Goal: Transaction & Acquisition: Purchase product/service

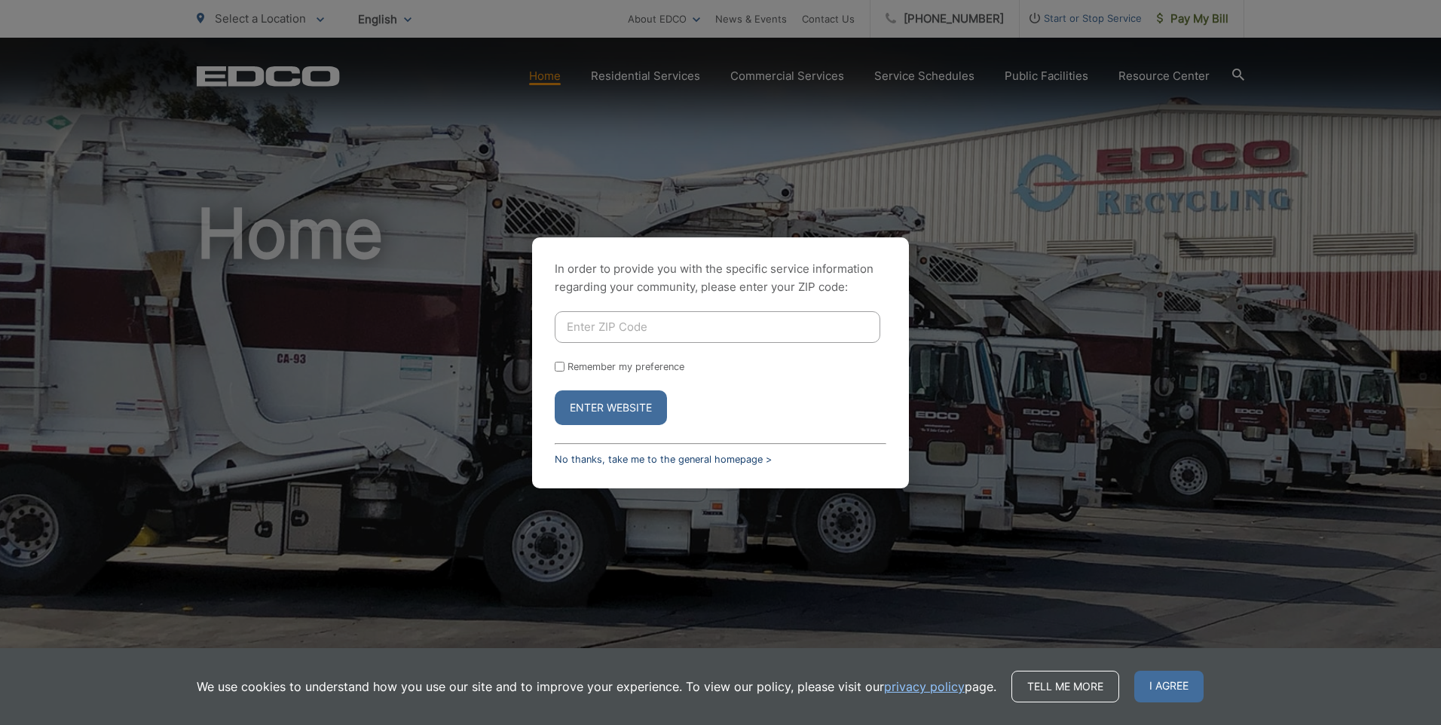
click at [708, 459] on link "No thanks, take me to the general homepage >" at bounding box center [663, 459] width 217 height 11
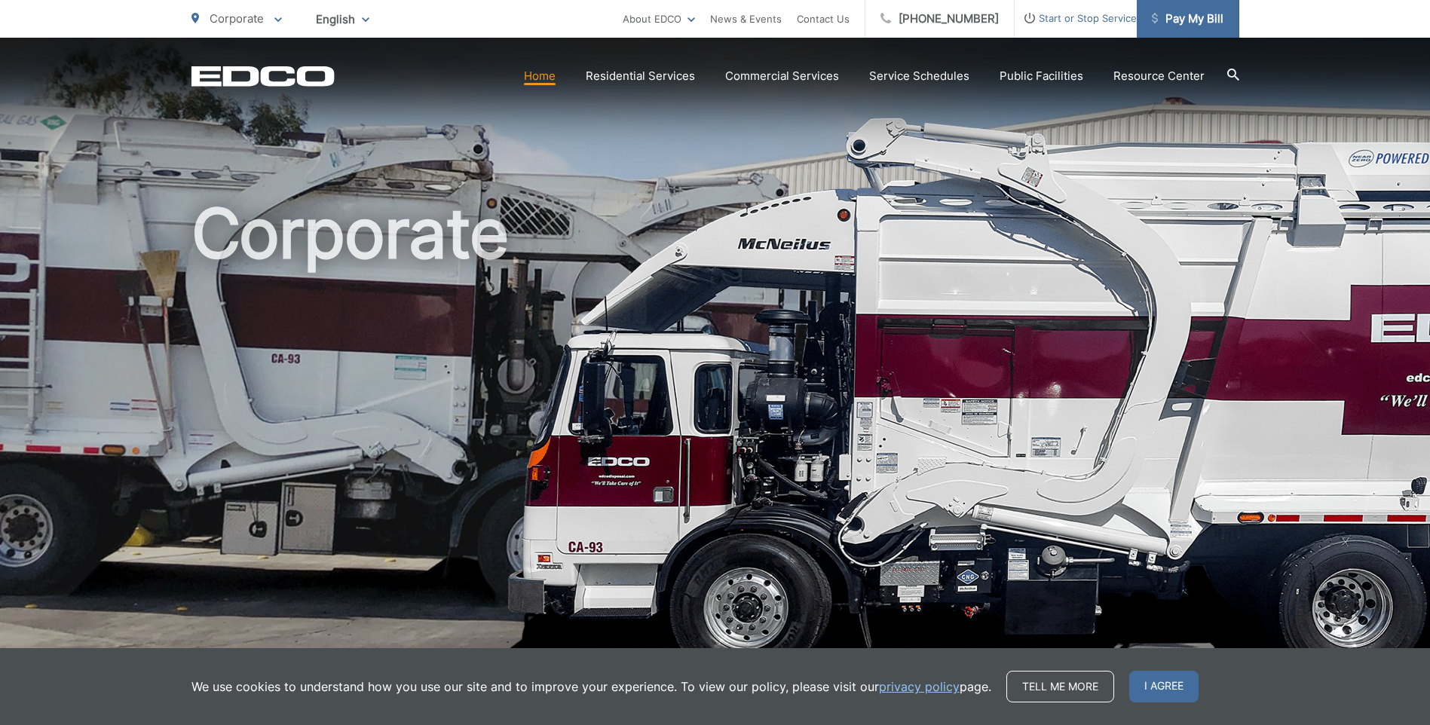
click at [1196, 19] on span "Pay My Bill" at bounding box center [1188, 19] width 72 height 18
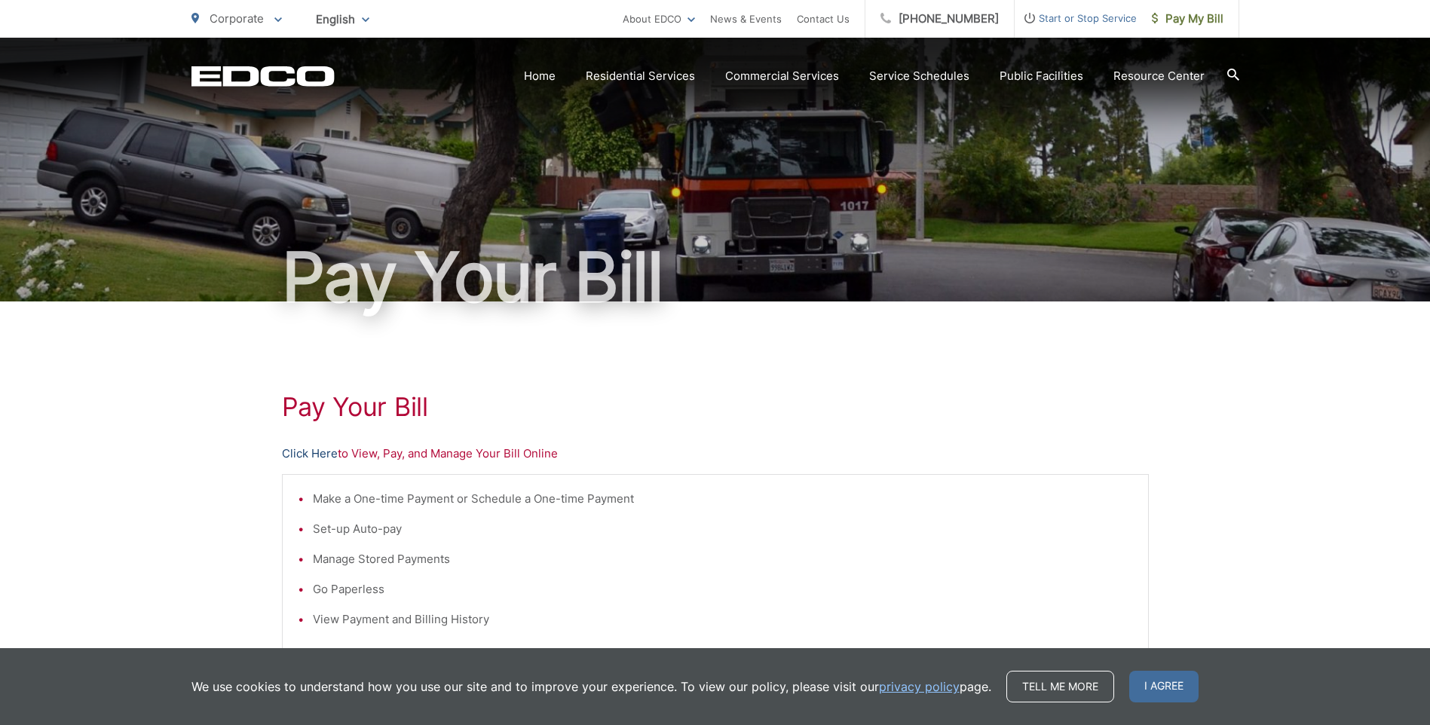
click at [305, 453] on link "Click Here" at bounding box center [310, 454] width 56 height 18
